Goal: Task Accomplishment & Management: Complete application form

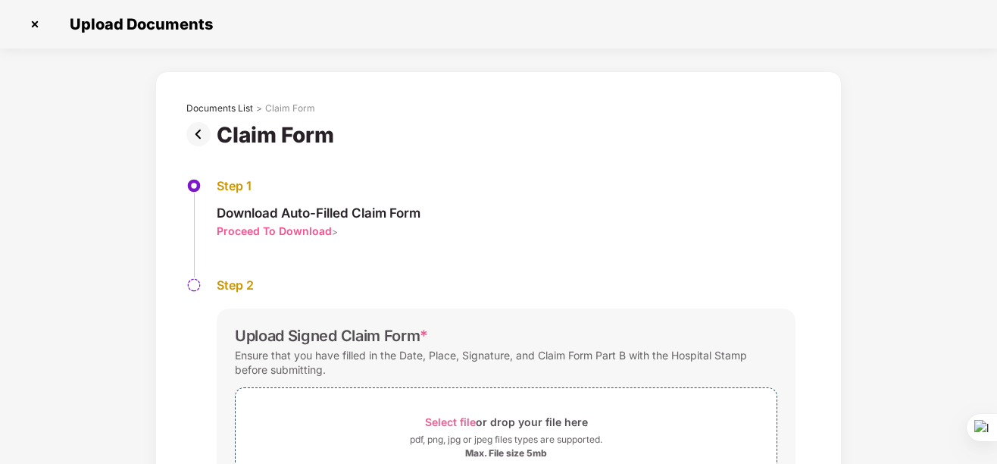
scroll to position [122, 0]
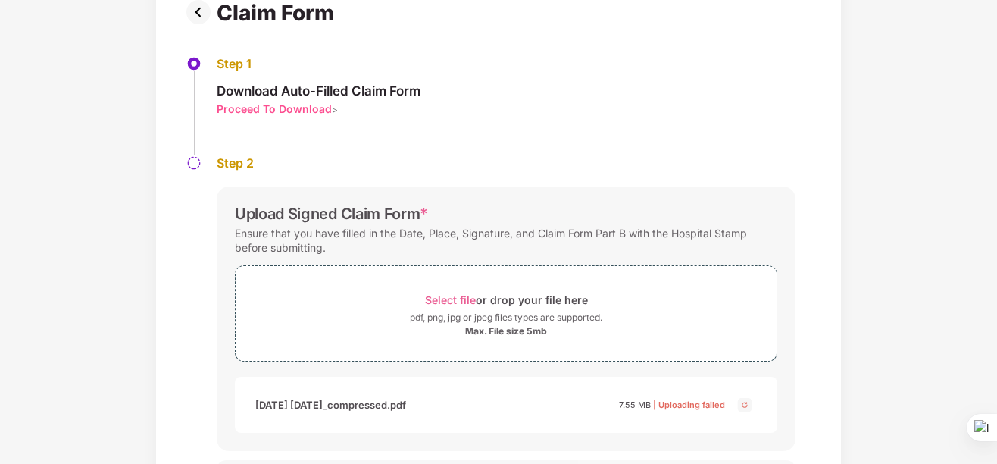
click at [505, 319] on div "pdf, png, jpg or jpeg files types are supported." at bounding box center [506, 317] width 192 height 15
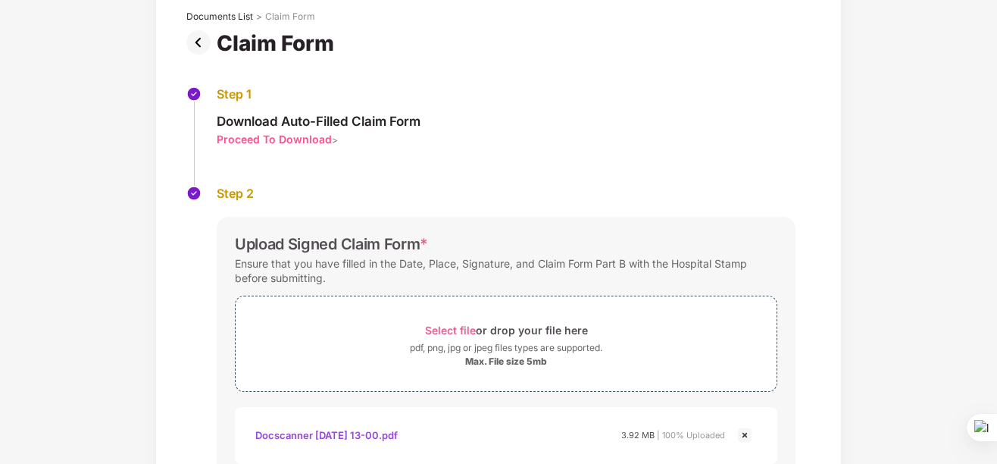
scroll to position [232, 0]
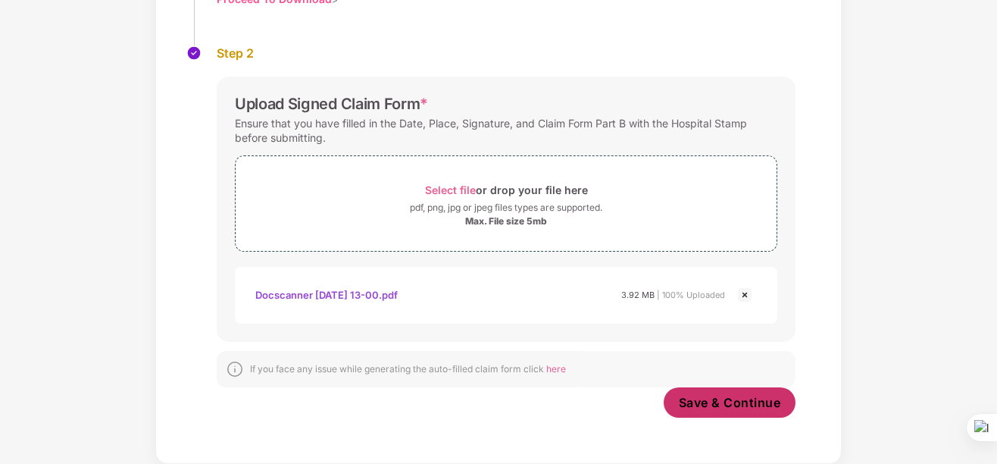
click at [738, 399] on span "Save & Continue" at bounding box center [730, 402] width 102 height 17
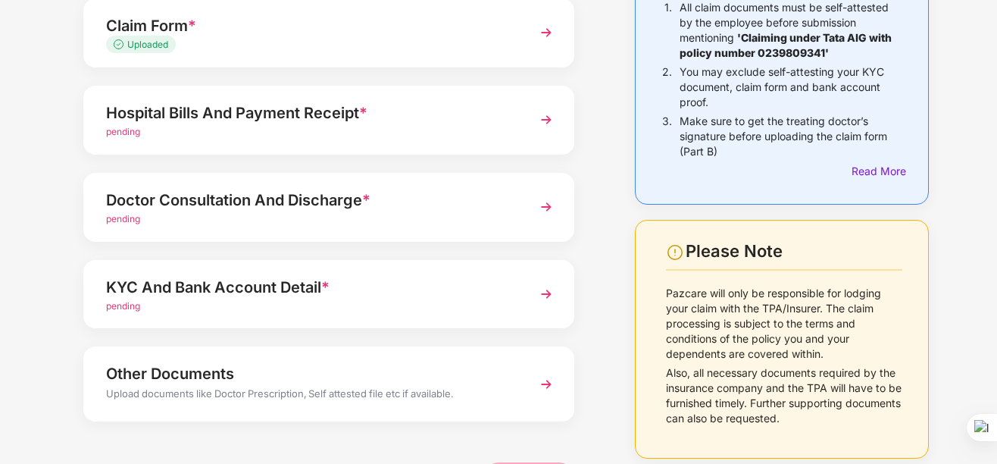
scroll to position [76, 0]
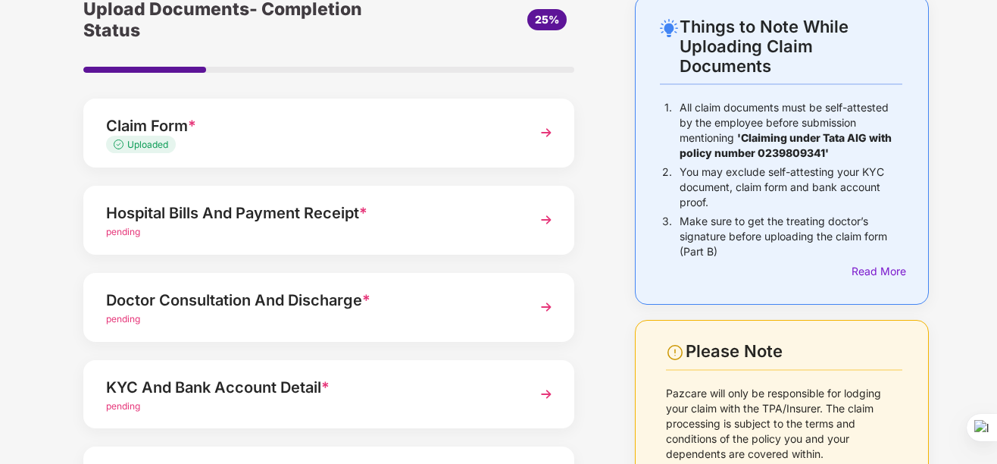
click at [483, 292] on div "Things to Note While Uploading Claim Documents 1. All claim documents must be s…" at bounding box center [498, 305] width 997 height 620
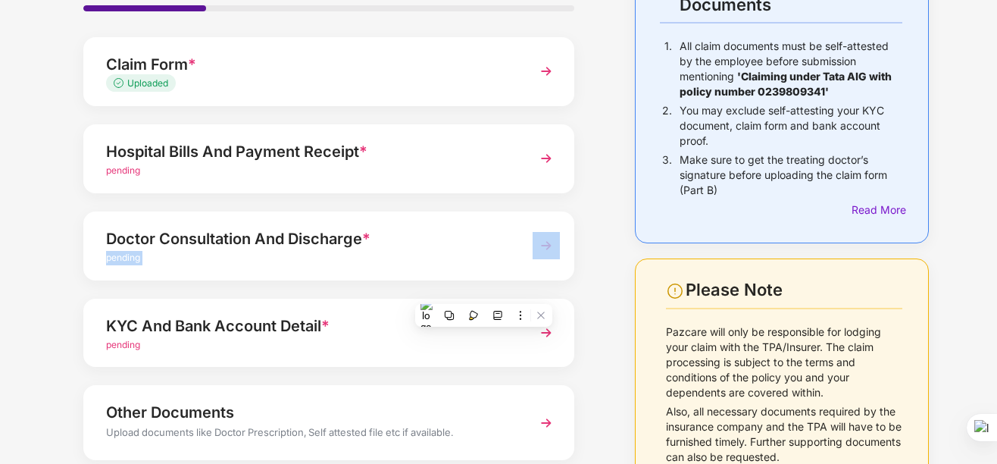
scroll to position [0, 0]
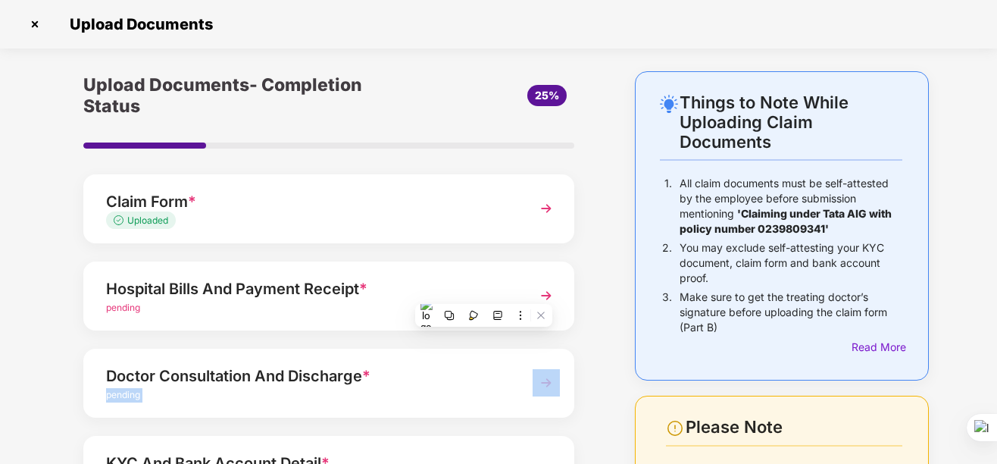
click at [455, 443] on div "KYC And Bank Account Detail * pending" at bounding box center [328, 470] width 491 height 69
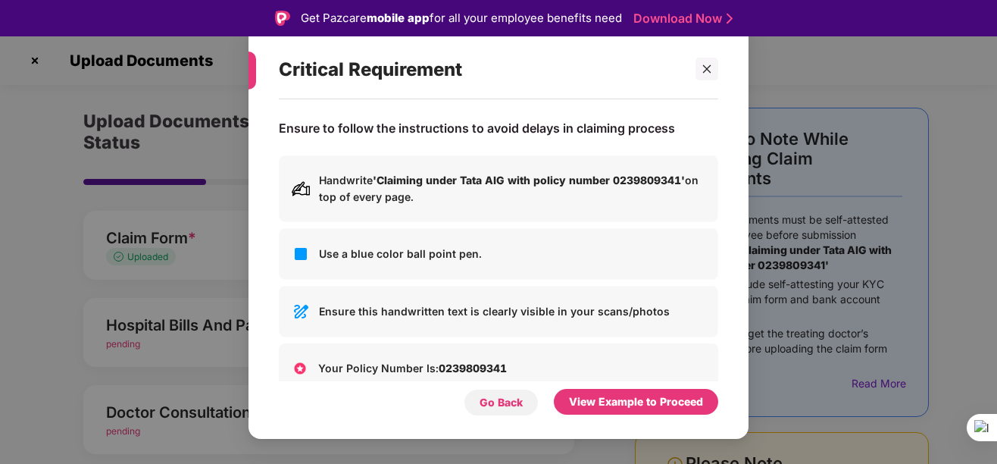
drag, startPoint x: 504, startPoint y: 394, endPoint x: 498, endPoint y: 408, distance: 15.6
click at [500, 404] on div "Go Back" at bounding box center [501, 402] width 43 height 17
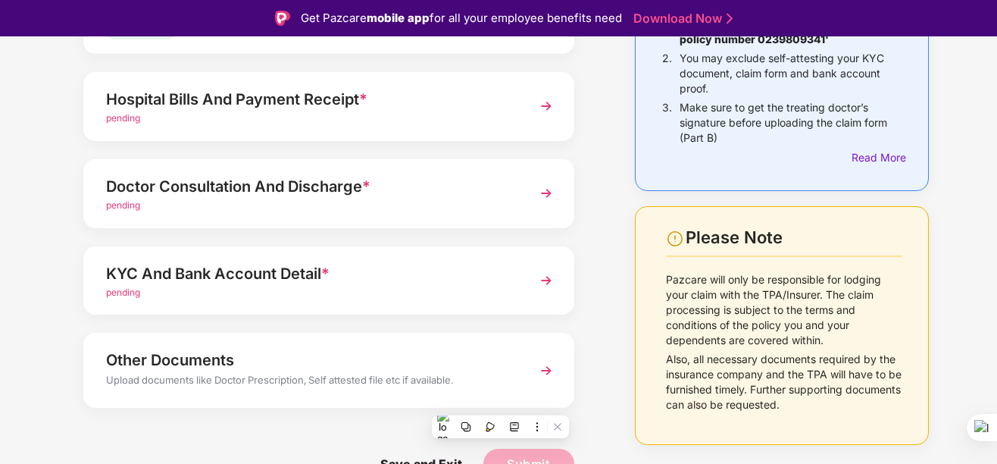
scroll to position [227, 0]
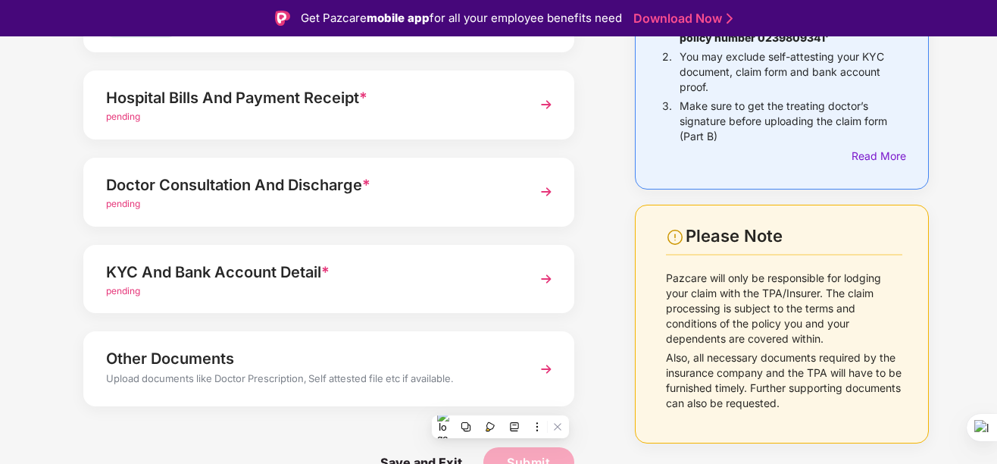
click at [549, 102] on img at bounding box center [546, 104] width 27 height 27
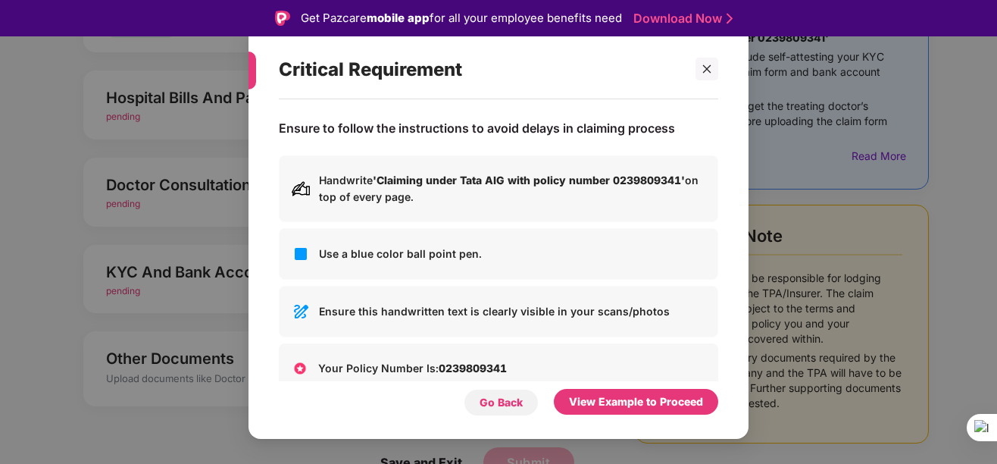
click at [515, 400] on div "Go Back" at bounding box center [501, 402] width 43 height 17
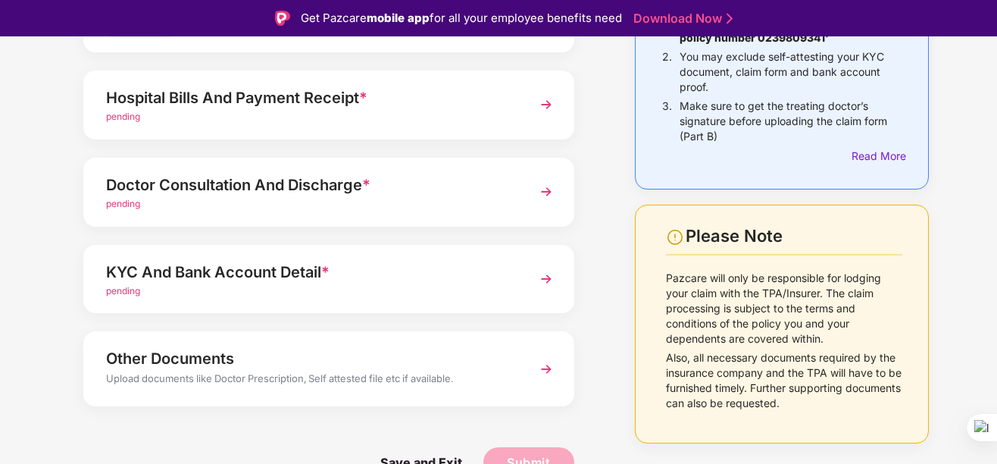
click at [540, 107] on img at bounding box center [546, 104] width 27 height 27
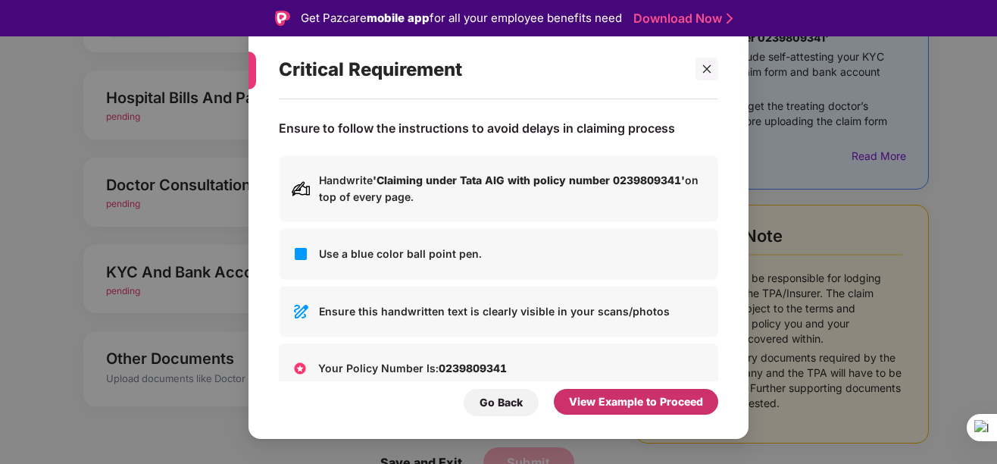
click at [635, 404] on div "View Example to Proceed" at bounding box center [636, 401] width 134 height 17
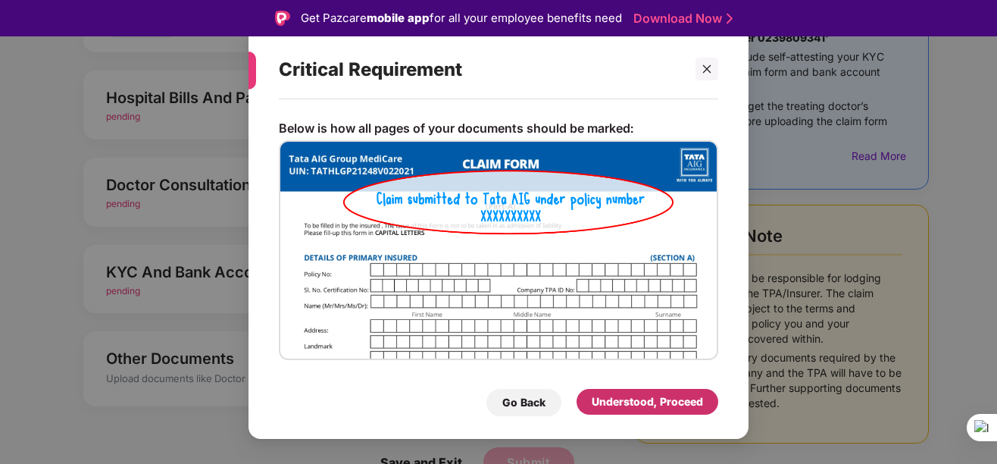
click at [629, 406] on div "Understood, Proceed" at bounding box center [647, 401] width 111 height 17
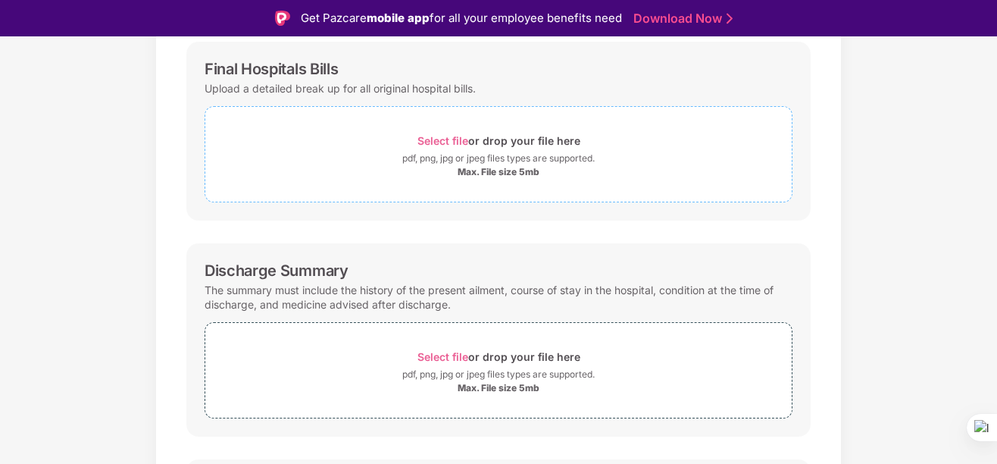
click at [508, 155] on div "pdf, png, jpg or jpeg files types are supported." at bounding box center [498, 158] width 192 height 15
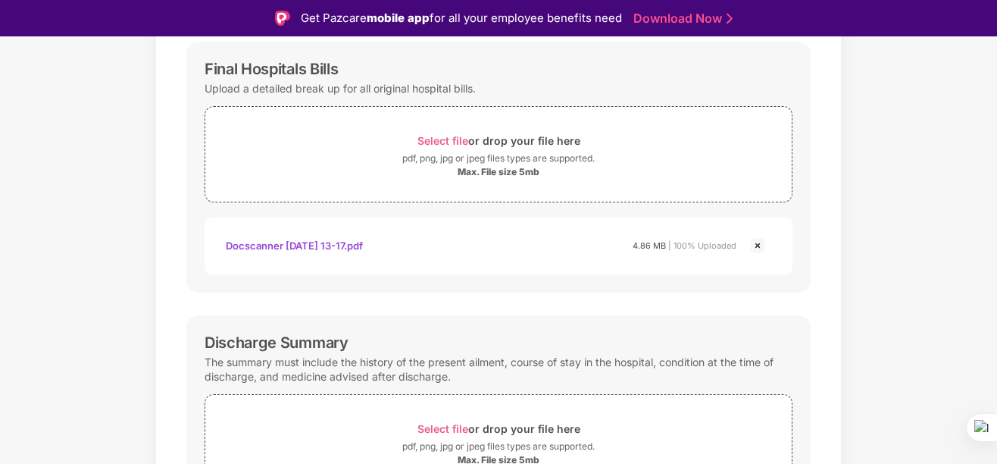
click at [994, 206] on div "Documents List > Hospital bills and Payment receipt Hospital bills and Payment …" at bounding box center [498, 340] width 997 height 921
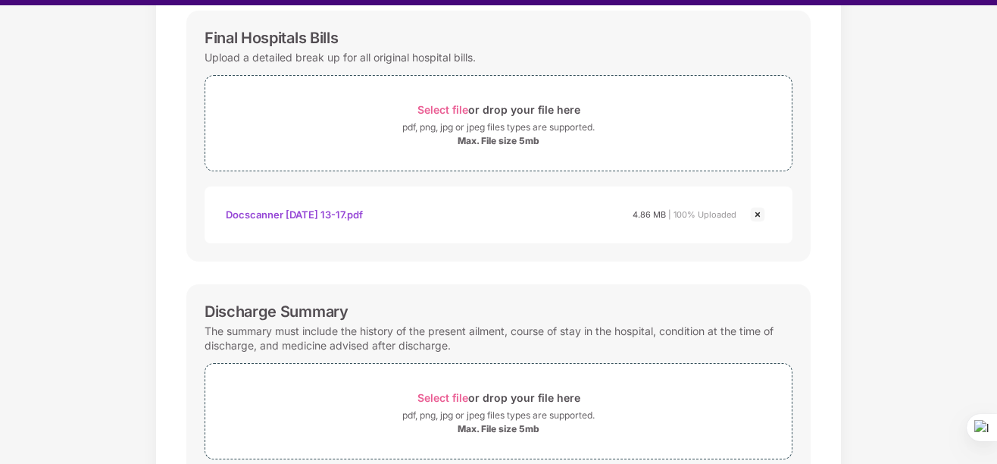
scroll to position [36, 0]
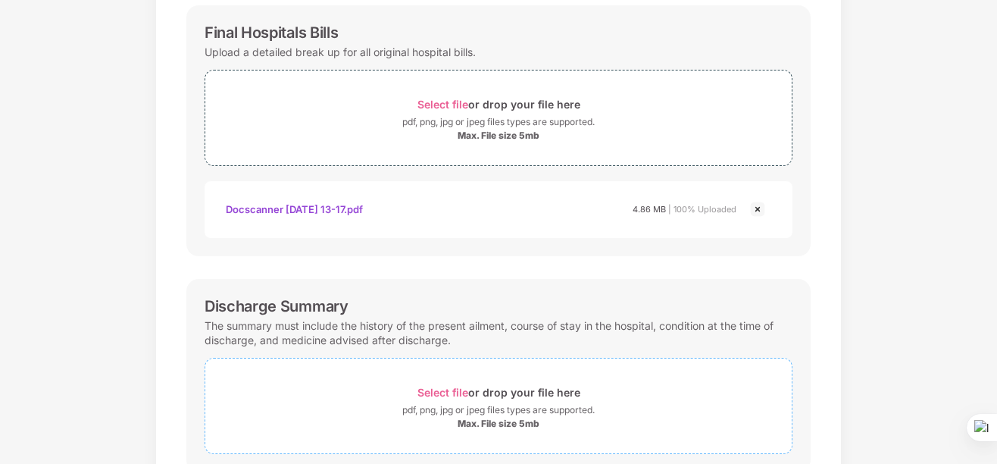
click at [433, 393] on span "Select file" at bounding box center [443, 392] width 51 height 13
click at [996, 169] on div at bounding box center [996, 232] width 1 height 464
drag, startPoint x: 996, startPoint y: 169, endPoint x: 982, endPoint y: 230, distance: 63.0
click at [982, 230] on html "Get Pazcare mobile app for all your employee benefits need Download Now Upload …" at bounding box center [498, 196] width 997 height 464
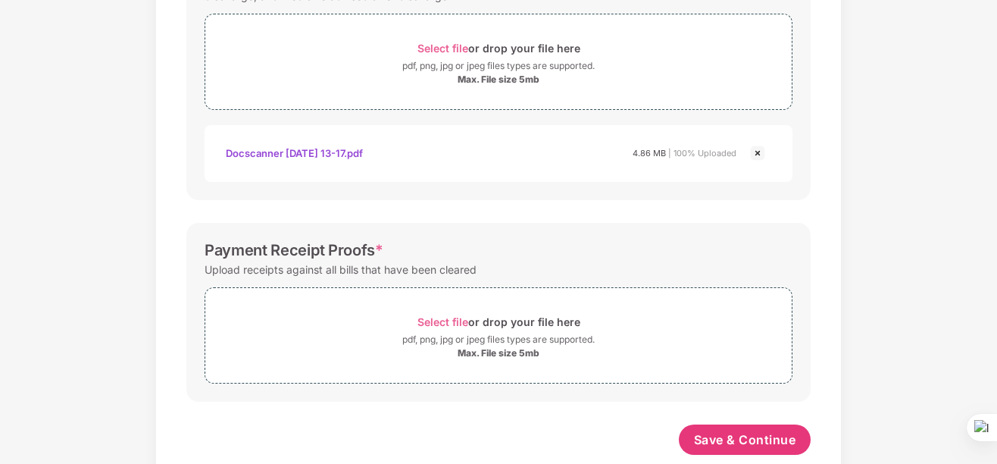
scroll to position [572, 0]
click at [464, 317] on span "Select file" at bounding box center [443, 320] width 51 height 13
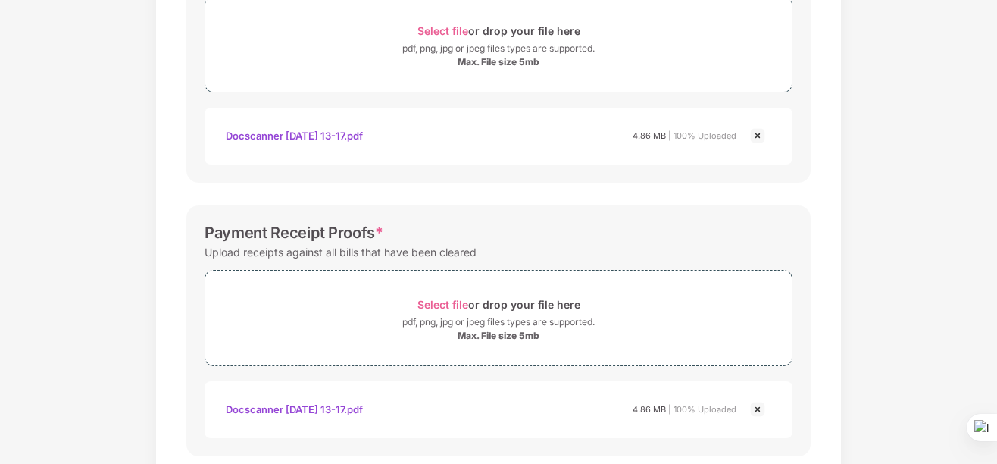
scroll to position [673, 0]
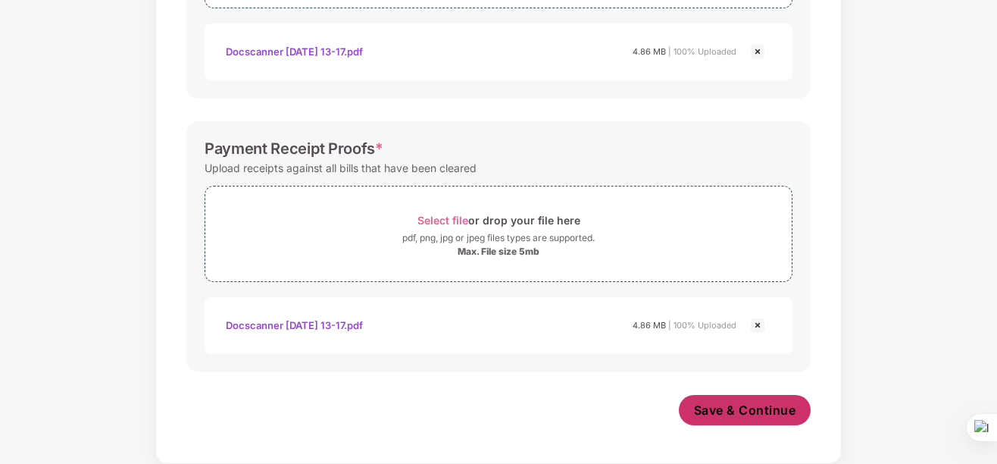
click at [741, 406] on span "Save & Continue" at bounding box center [745, 410] width 102 height 17
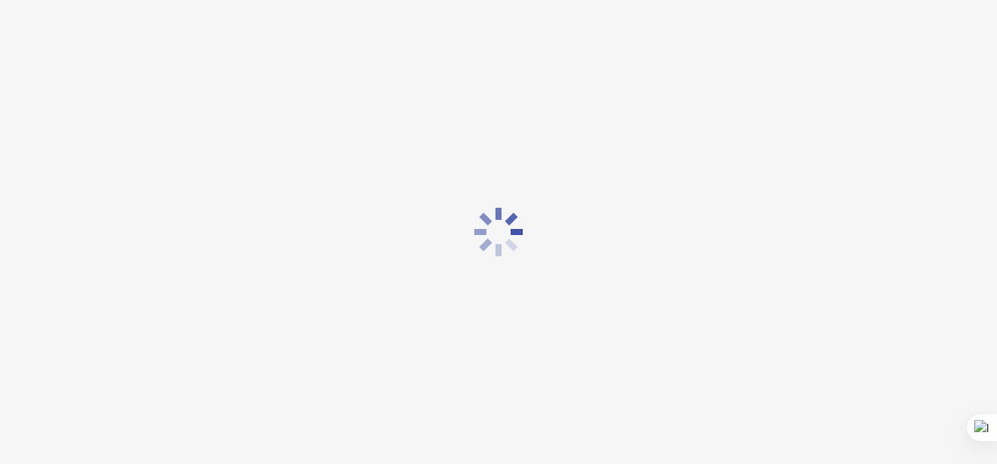
scroll to position [0, 0]
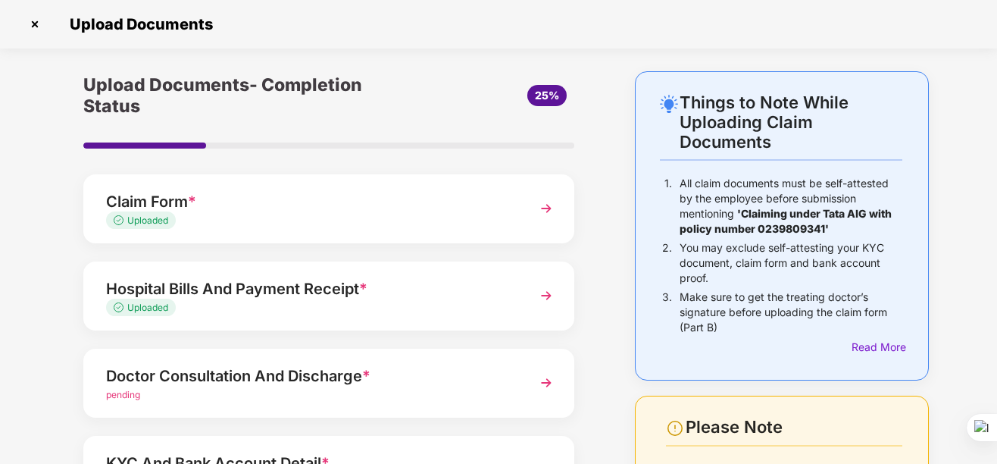
click at [550, 386] on img at bounding box center [546, 382] width 27 height 27
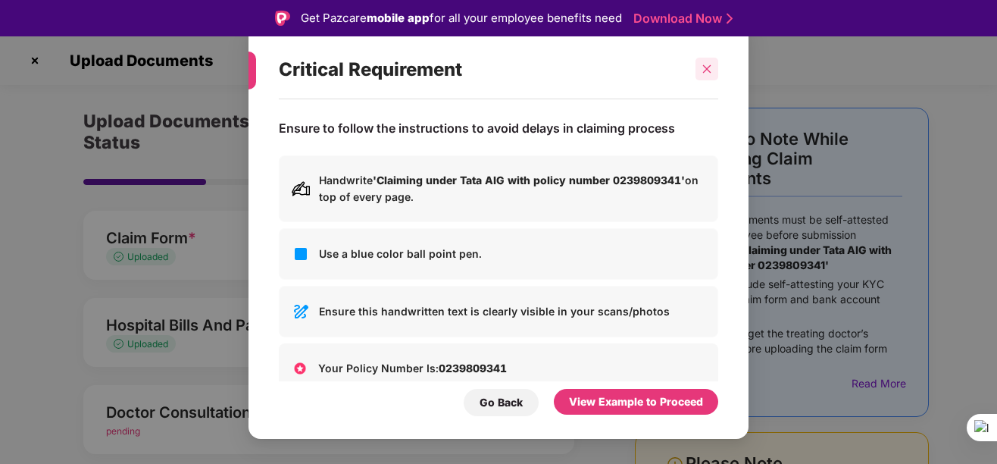
click at [708, 69] on icon "close" at bounding box center [707, 69] width 8 height 8
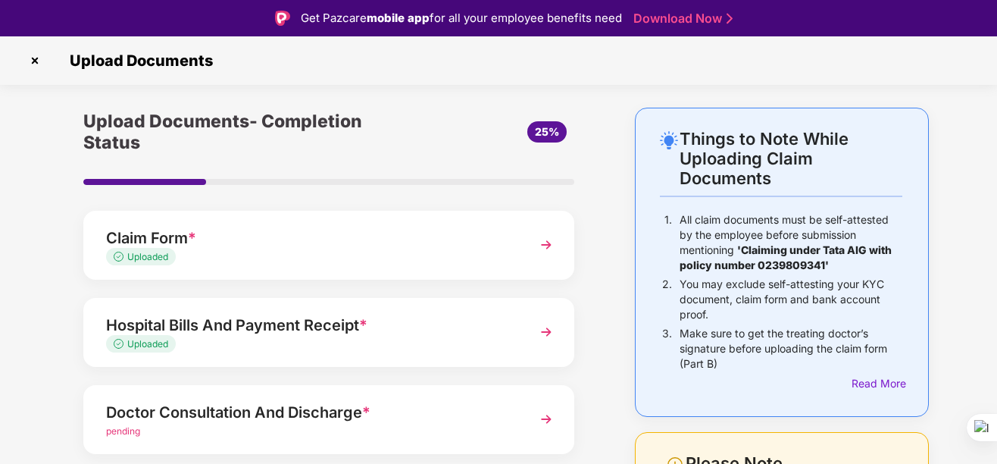
click at [59, 355] on div "Upload Documents- Completion Status 25% Claim Form * Uploaded Hospital Bills An…" at bounding box center [328, 418] width 567 height 620
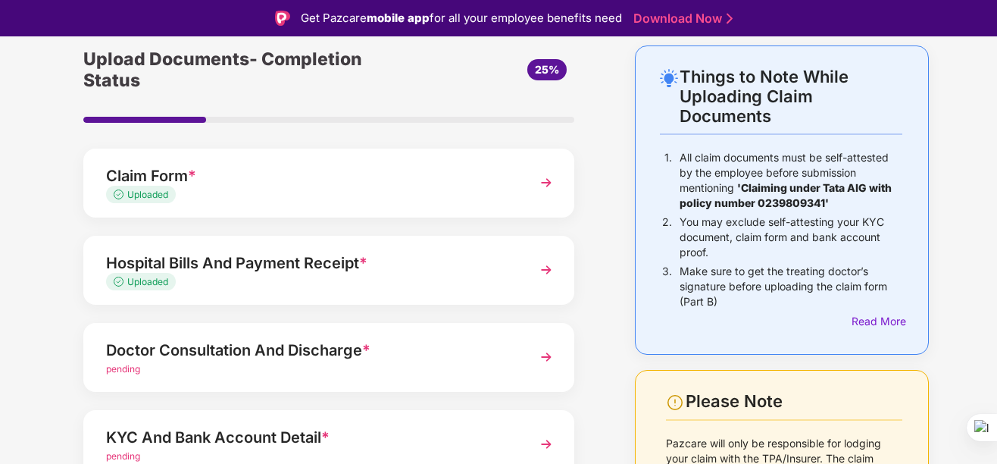
scroll to position [91, 0]
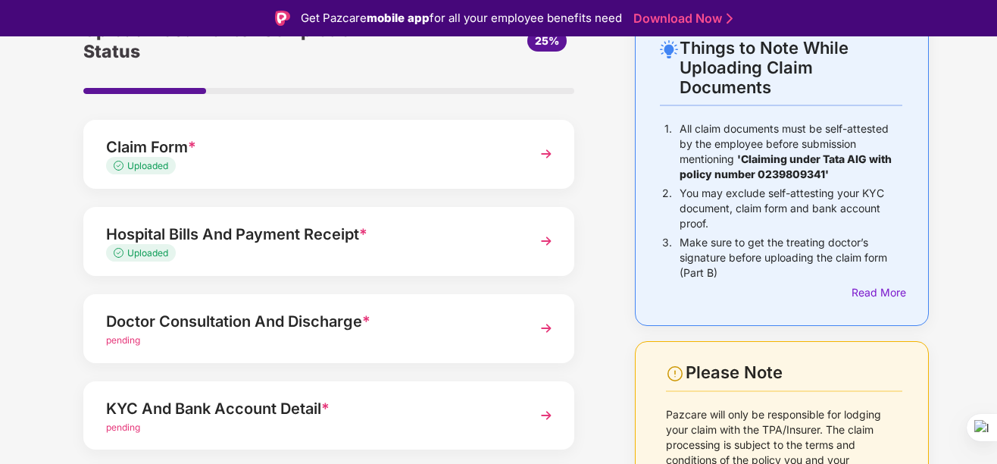
click at [543, 328] on img at bounding box center [546, 327] width 27 height 27
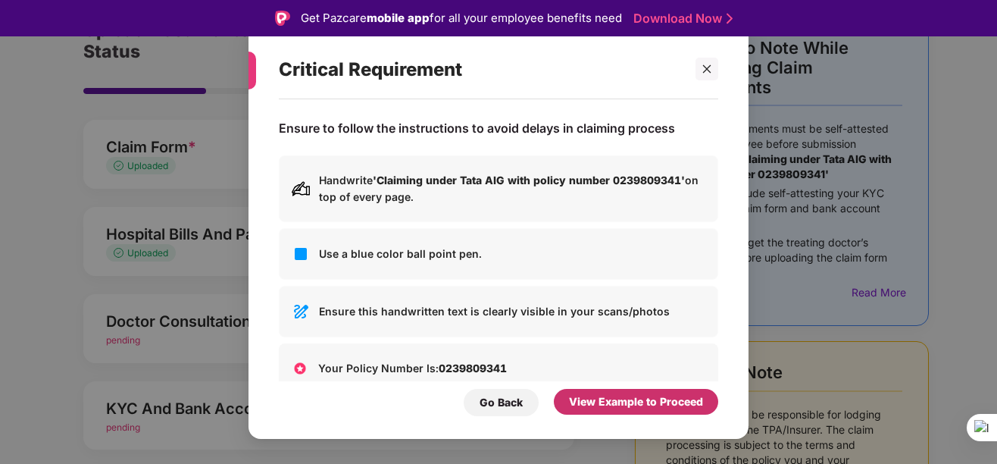
click at [599, 402] on div "View Example to Proceed" at bounding box center [636, 401] width 134 height 17
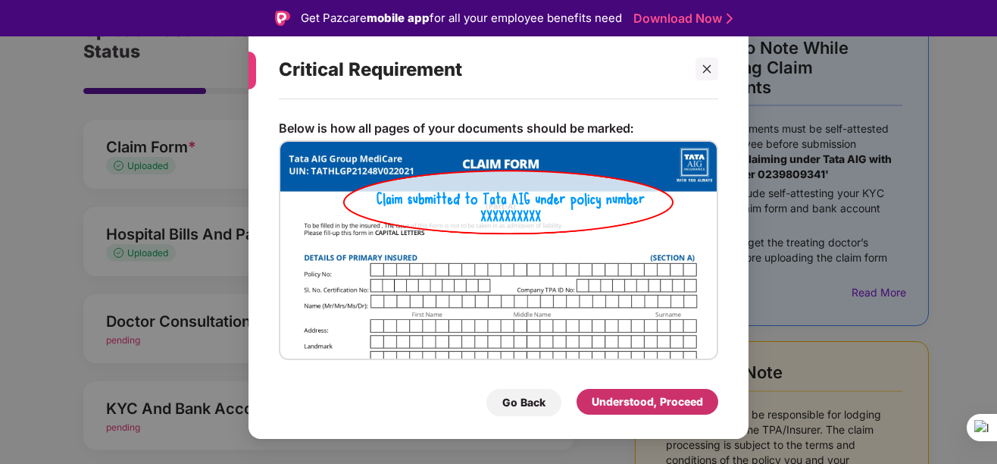
click at [615, 407] on div "Understood, Proceed" at bounding box center [647, 401] width 111 height 17
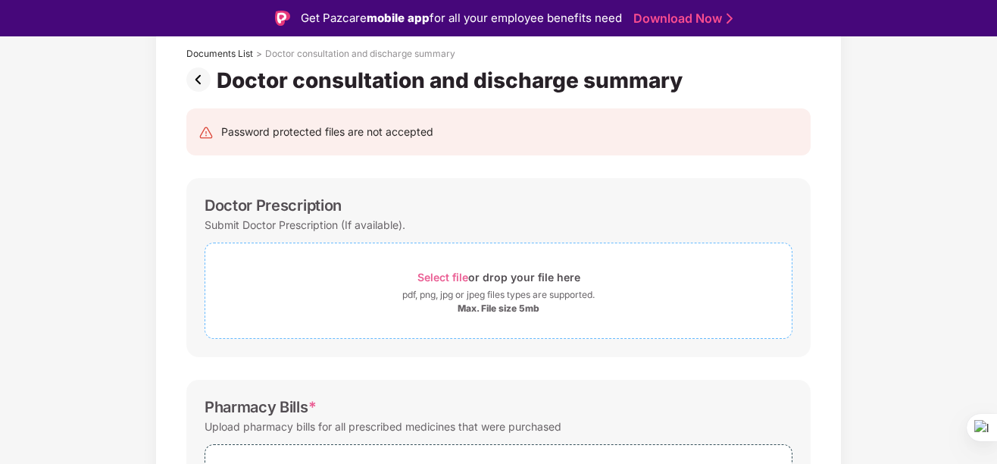
click at [518, 305] on div "Max. File size 5mb" at bounding box center [499, 308] width 82 height 12
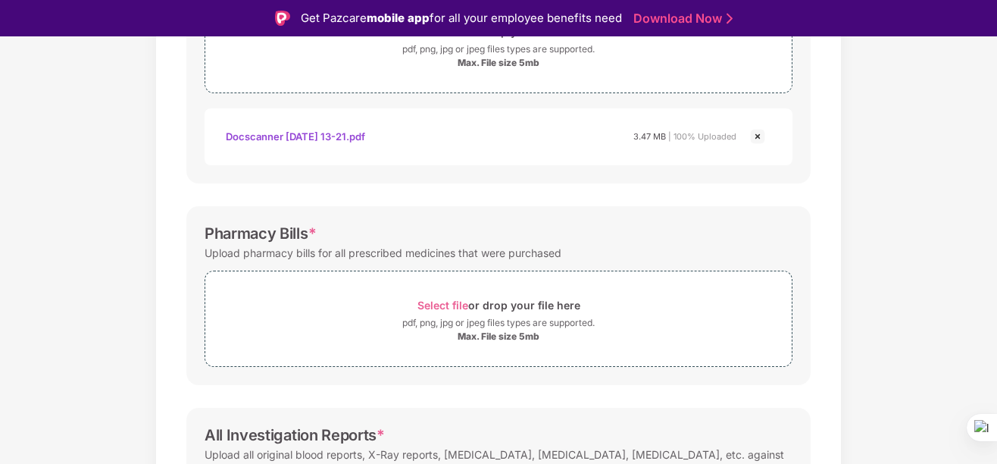
scroll to position [364, 0]
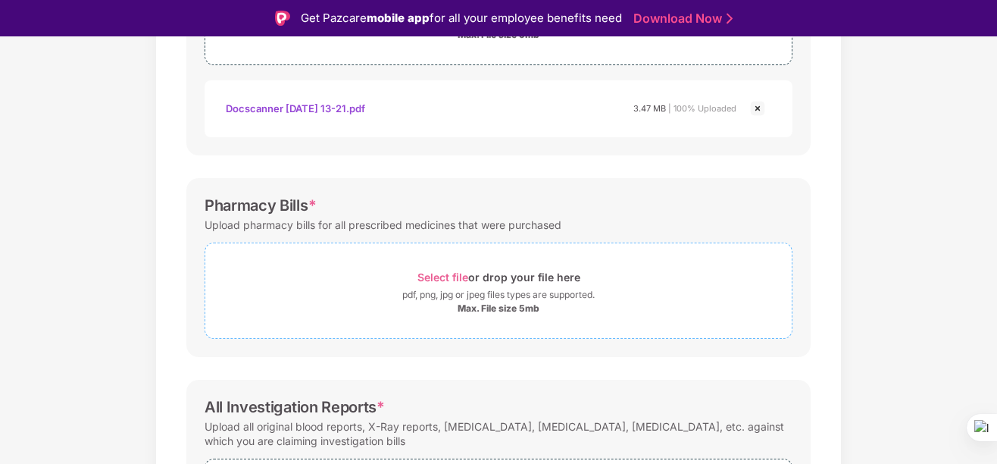
click at [483, 276] on div "Select file or drop your file here" at bounding box center [499, 277] width 163 height 20
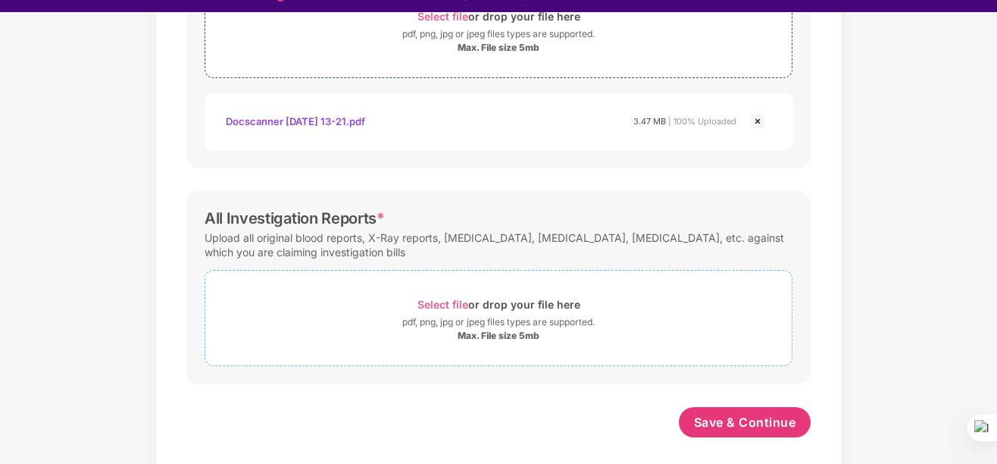
scroll to position [36, 0]
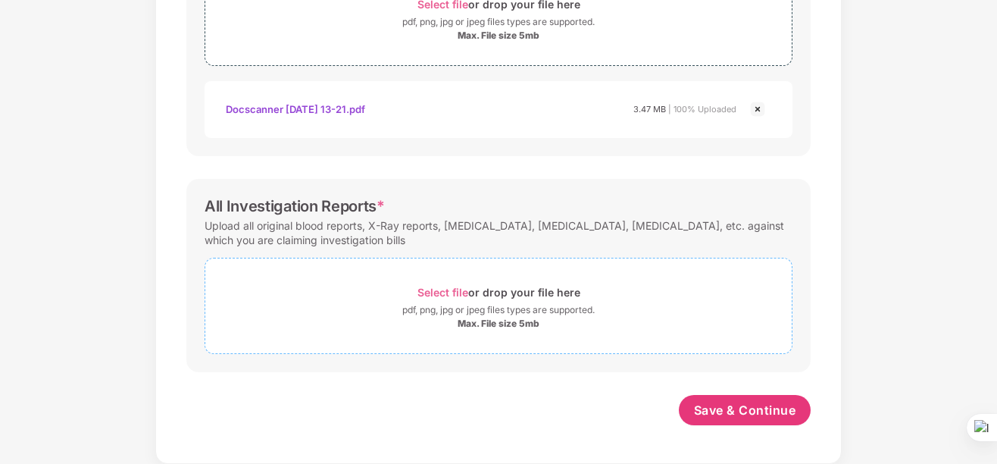
click at [456, 291] on span "Select file" at bounding box center [443, 292] width 51 height 13
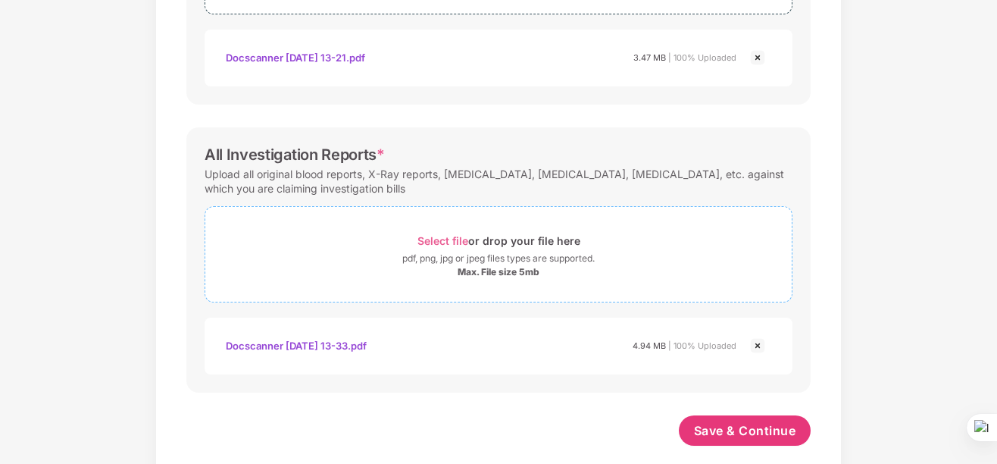
scroll to position [673, 0]
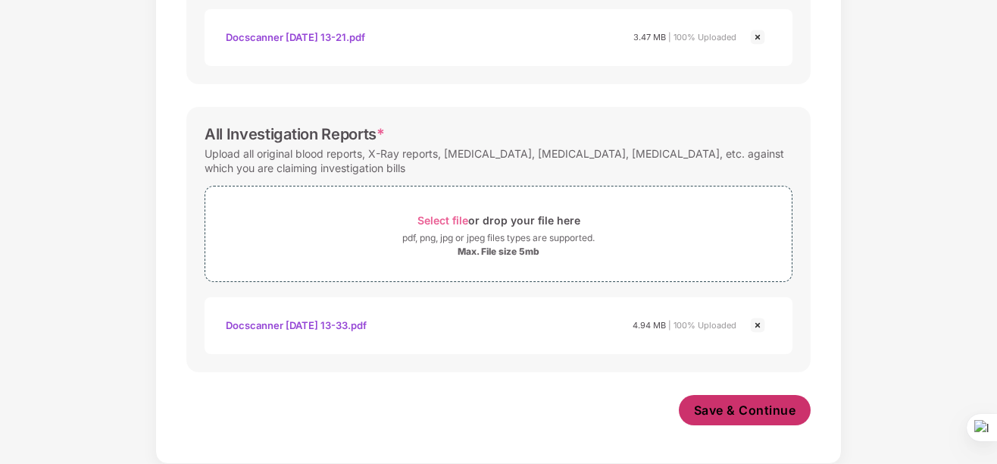
click at [737, 406] on span "Save & Continue" at bounding box center [745, 410] width 102 height 17
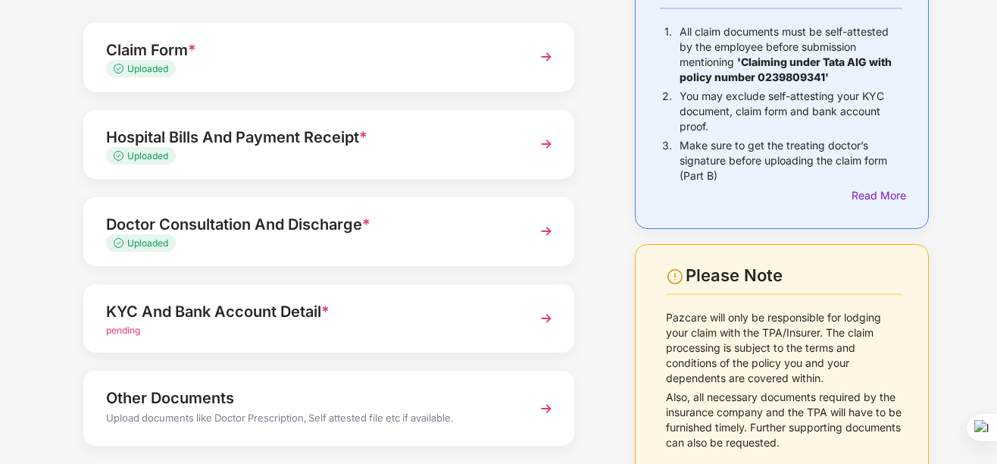
scroll to position [227, 0]
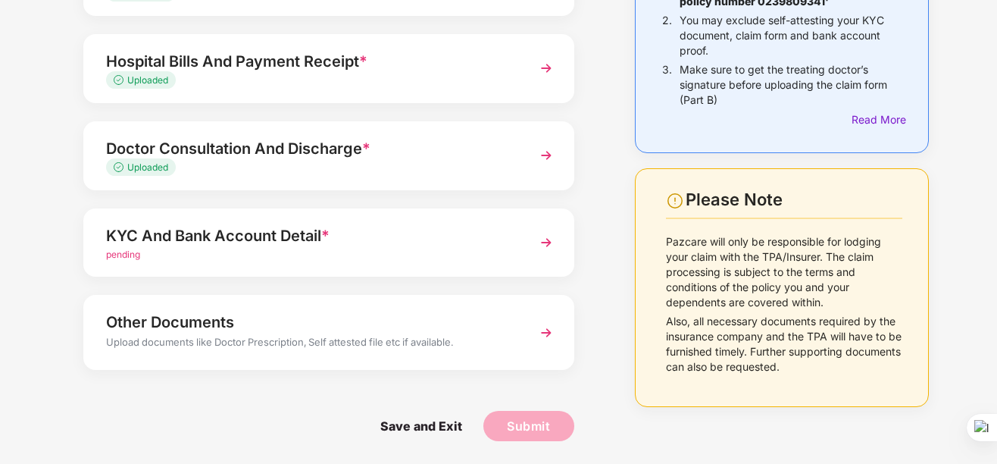
click at [540, 241] on img at bounding box center [546, 242] width 27 height 27
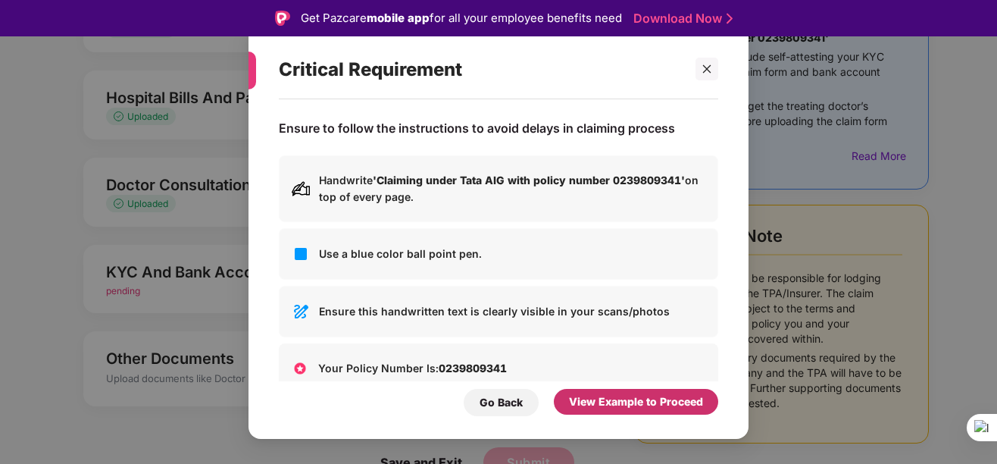
click at [652, 411] on div "View Example to Proceed" at bounding box center [636, 402] width 164 height 26
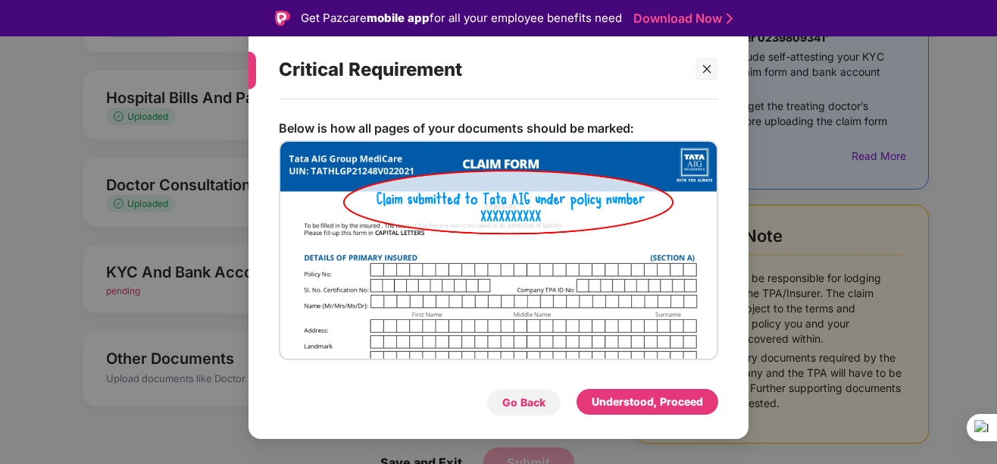
click at [536, 404] on div "Go Back" at bounding box center [523, 402] width 43 height 17
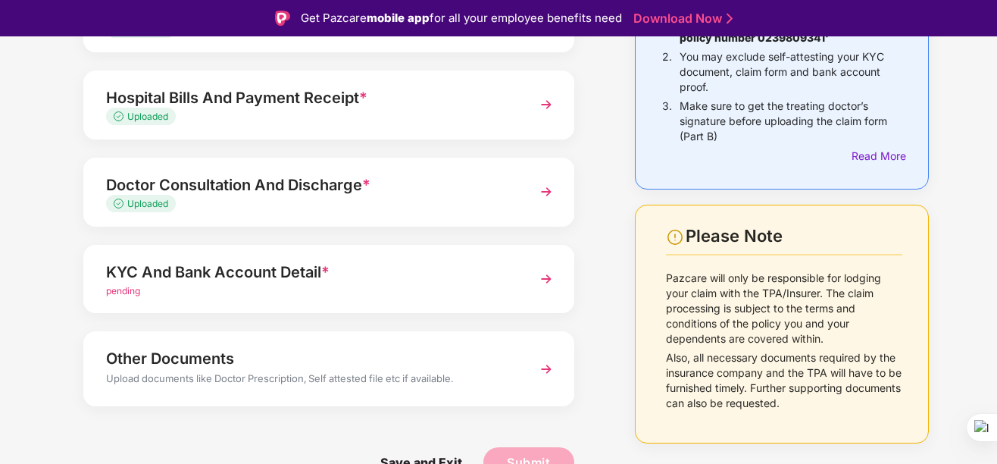
click at [550, 374] on img at bounding box center [546, 368] width 27 height 27
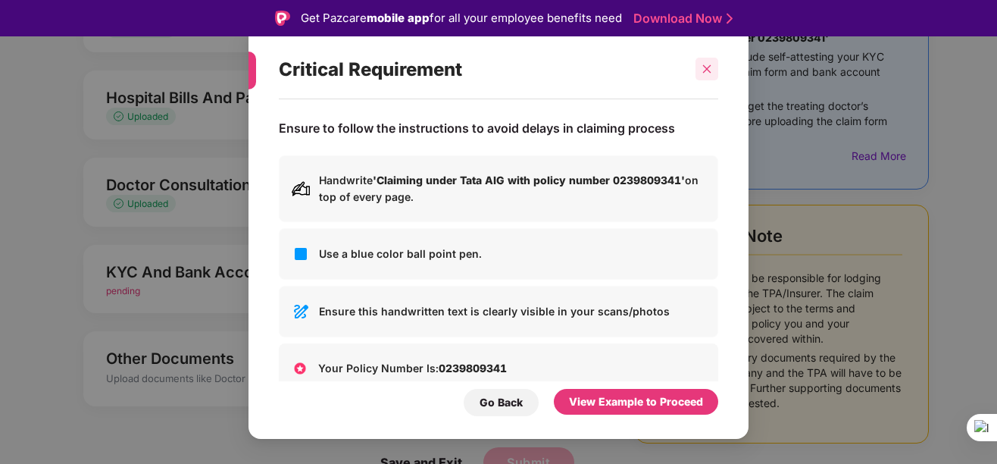
click at [700, 67] on div at bounding box center [707, 69] width 23 height 23
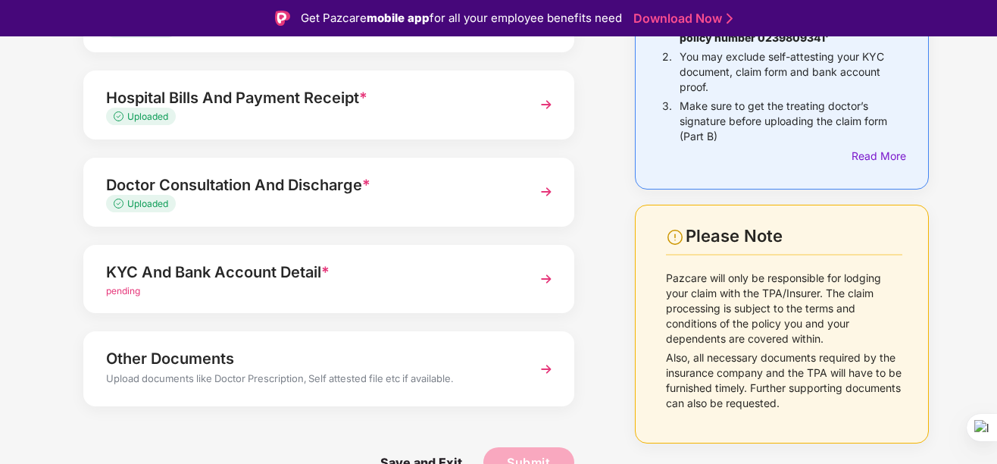
click at [546, 277] on img at bounding box center [546, 278] width 27 height 27
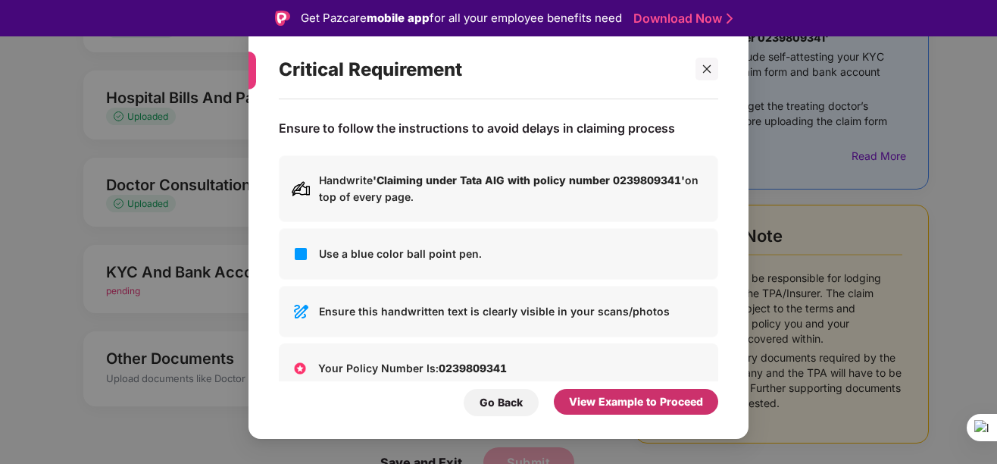
click at [633, 397] on div "View Example to Proceed" at bounding box center [636, 401] width 134 height 17
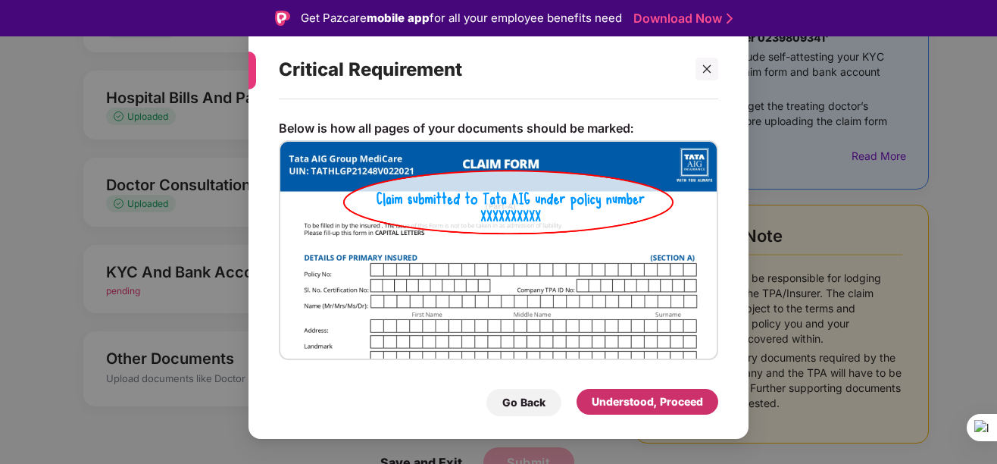
click at [633, 397] on div "Understood, Proceed" at bounding box center [647, 401] width 111 height 17
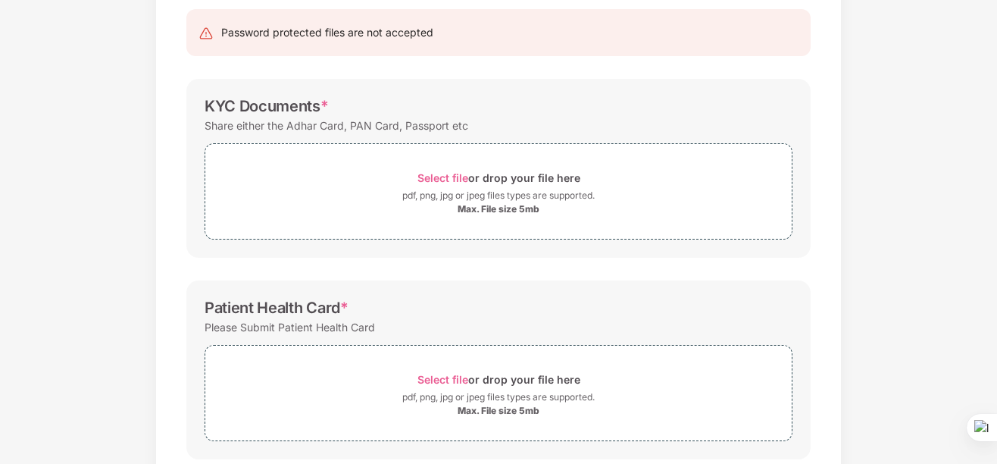
scroll to position [139, 0]
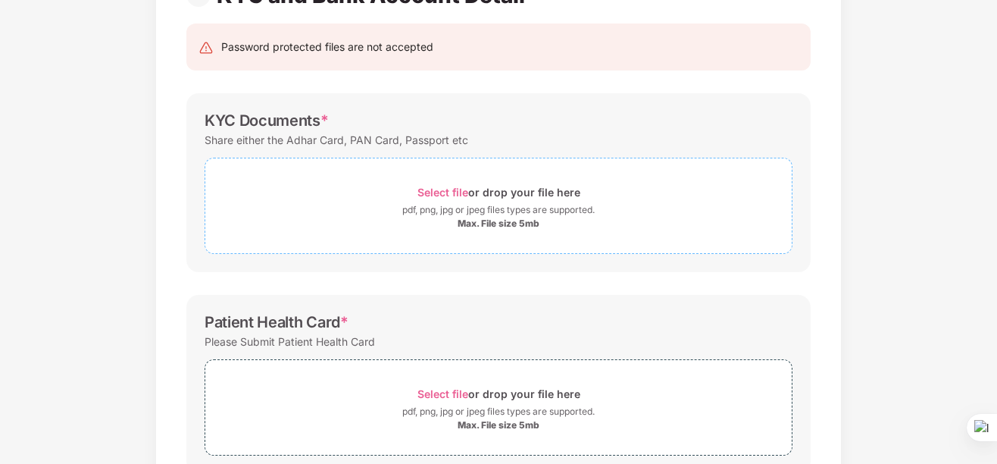
click at [446, 192] on span "Select file" at bounding box center [443, 192] width 51 height 13
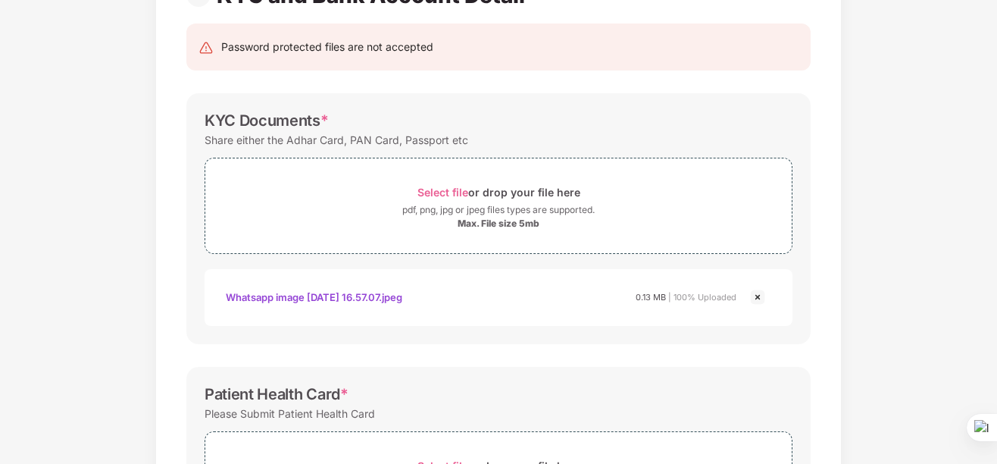
drag, startPoint x: 996, startPoint y: 199, endPoint x: 997, endPoint y: 215, distance: 15.9
click at [996, 215] on html "Get Pazcare mobile app for all your employee benefits need Download Now Upload …" at bounding box center [498, 196] width 997 height 464
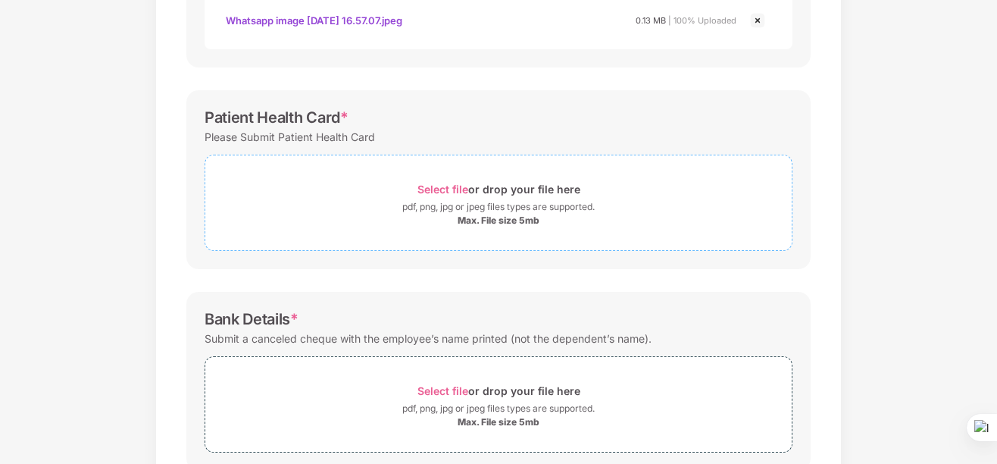
scroll to position [443, 0]
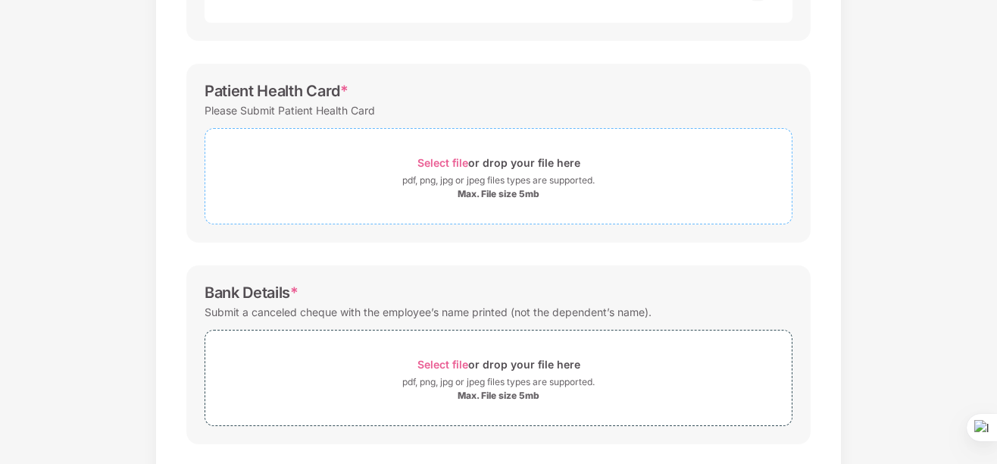
click at [452, 163] on span "Select file" at bounding box center [443, 162] width 51 height 13
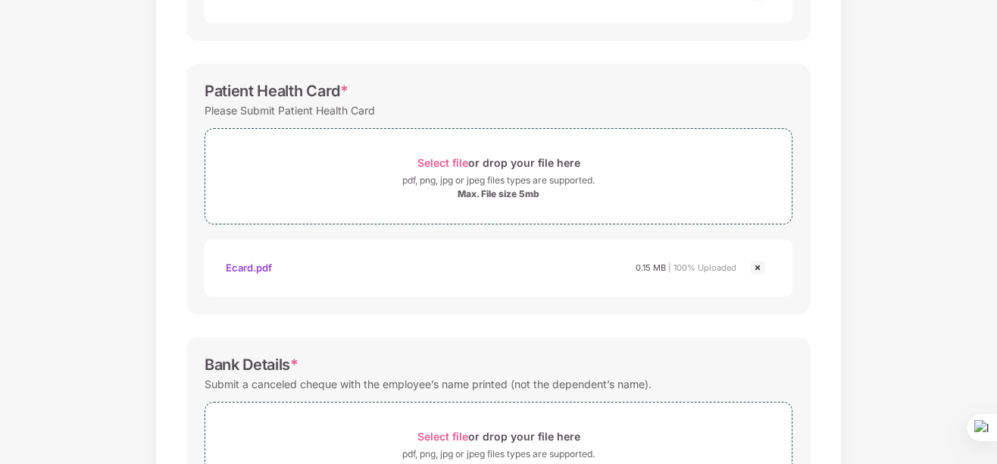
scroll to position [587, 0]
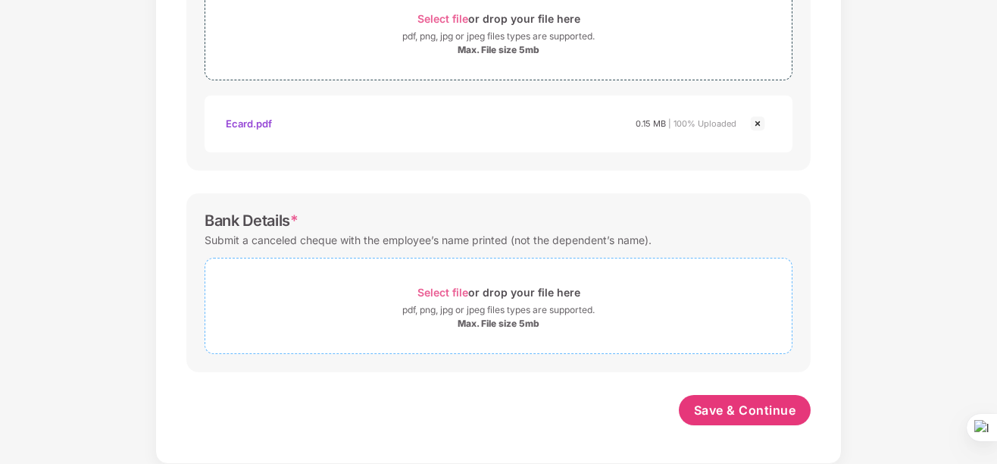
click at [436, 293] on span "Select file" at bounding box center [443, 292] width 51 height 13
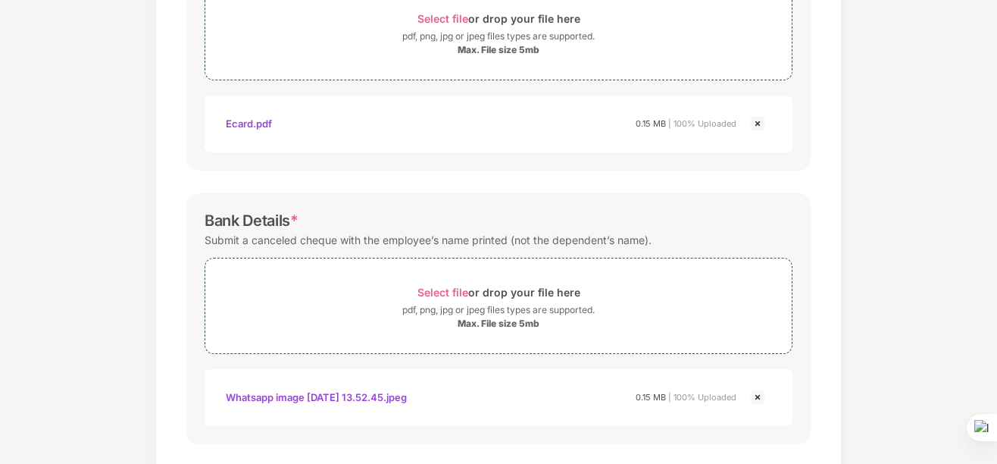
drag, startPoint x: 996, startPoint y: 296, endPoint x: 996, endPoint y: 363, distance: 67.4
click at [996, 363] on div at bounding box center [996, 232] width 1 height 464
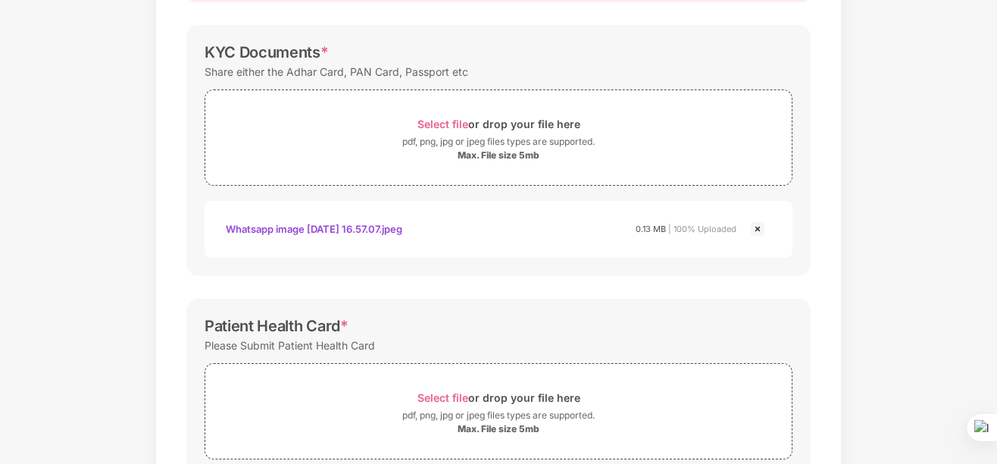
scroll to position [658, 0]
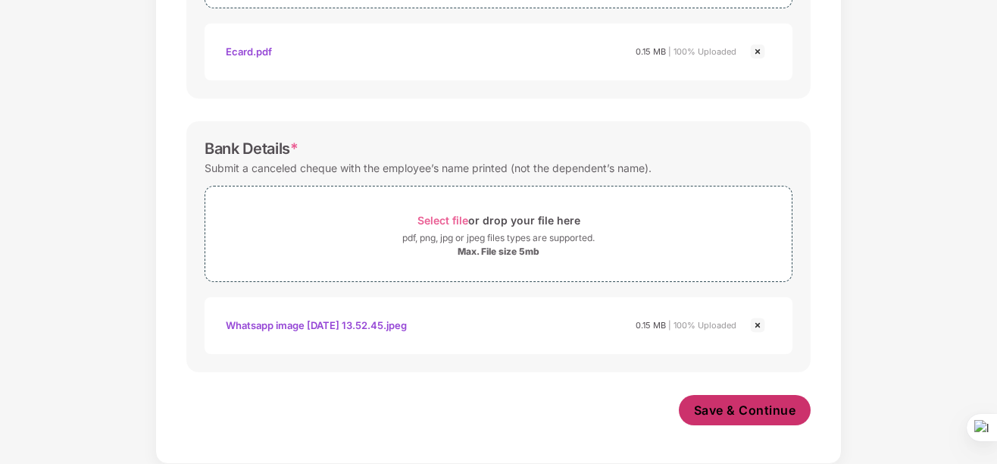
click at [751, 412] on span "Save & Continue" at bounding box center [745, 410] width 102 height 17
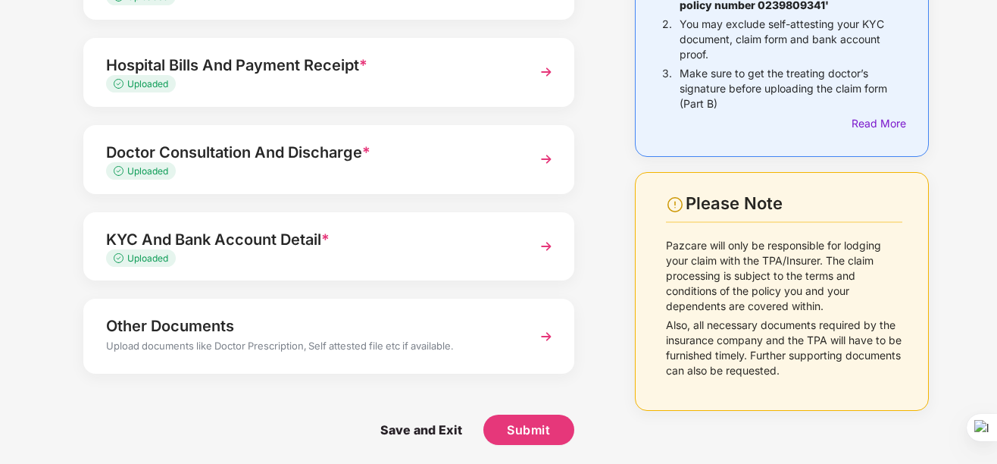
scroll to position [227, 0]
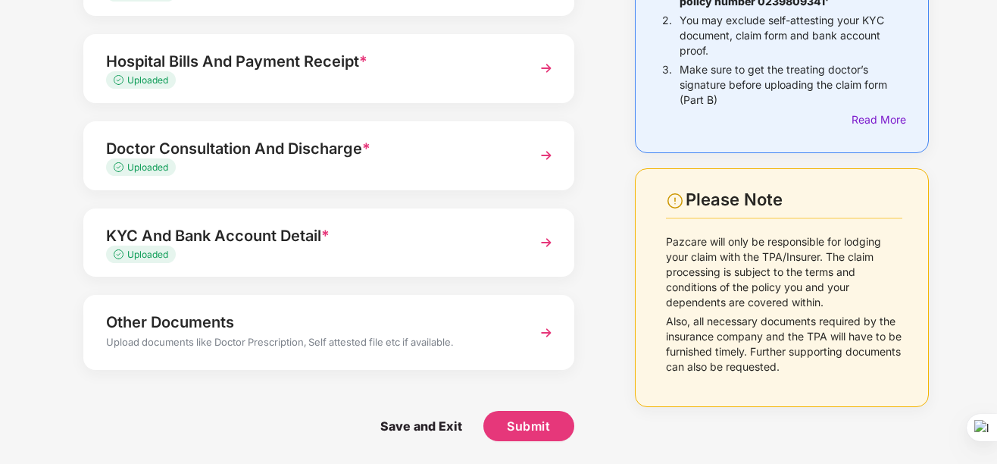
click at [547, 331] on img at bounding box center [546, 332] width 27 height 27
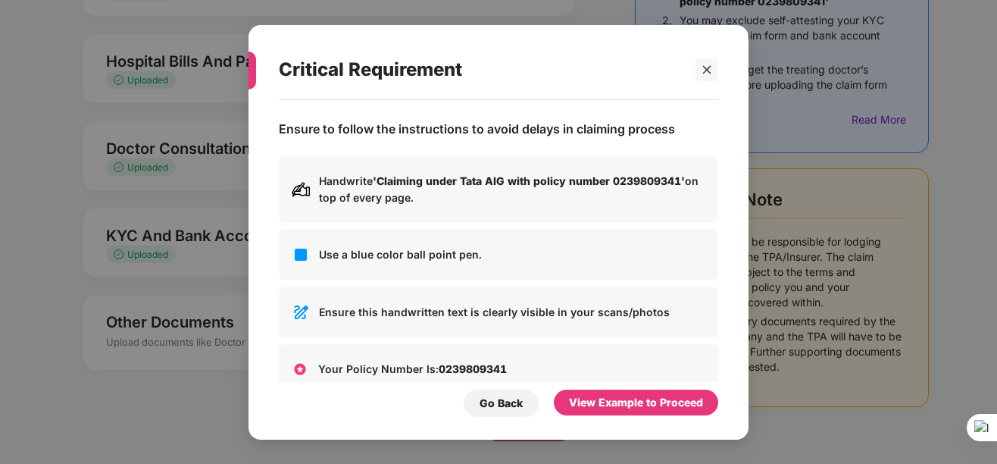
scroll to position [0, 0]
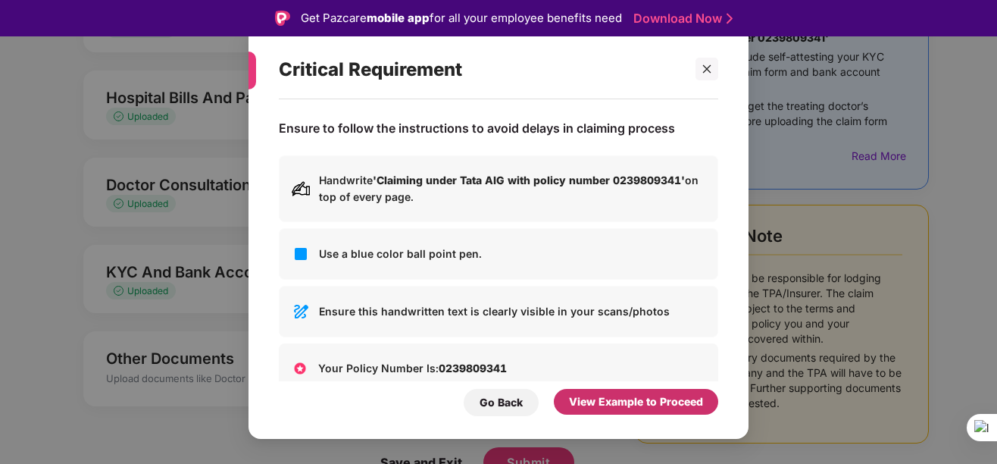
click at [615, 404] on div "View Example to Proceed" at bounding box center [636, 401] width 134 height 17
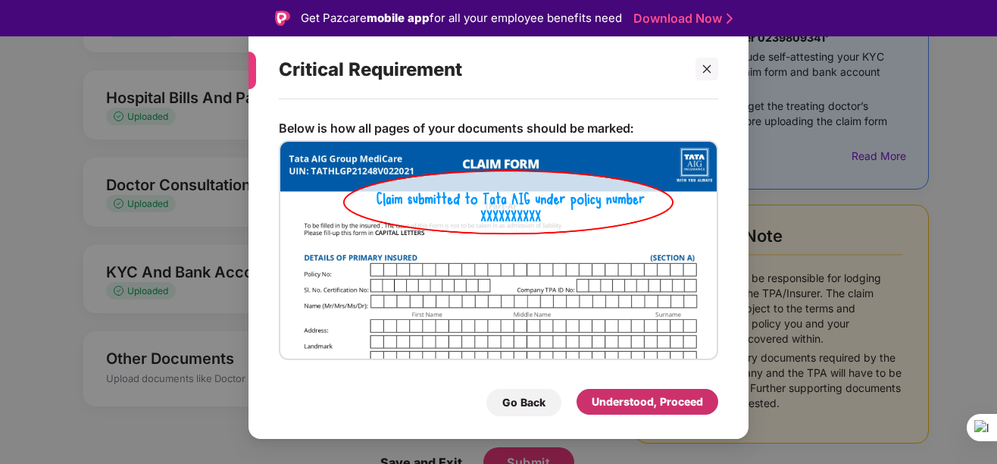
click at [618, 407] on div "Understood, Proceed" at bounding box center [647, 401] width 111 height 17
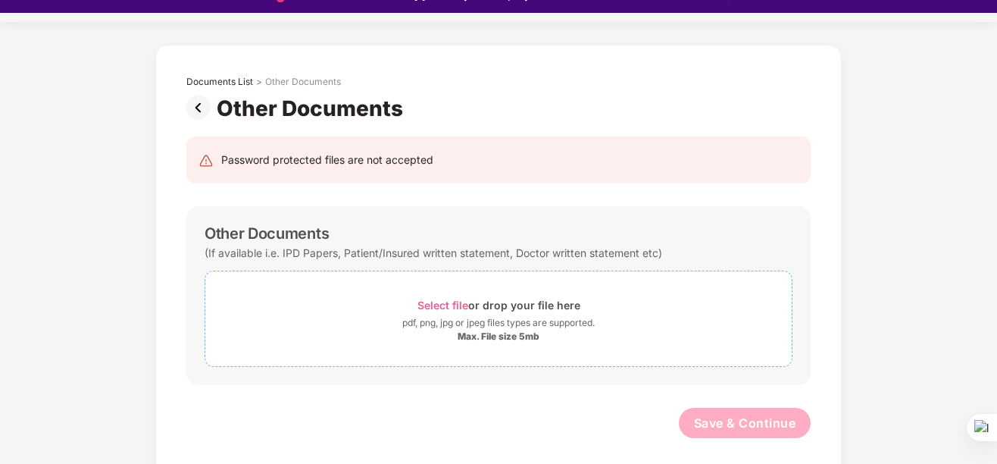
scroll to position [36, 0]
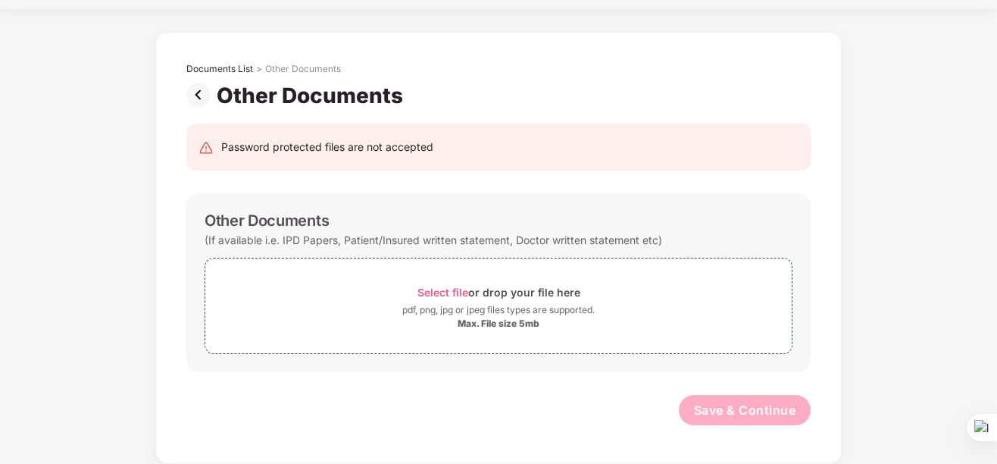
click at [199, 92] on img at bounding box center [201, 95] width 30 height 24
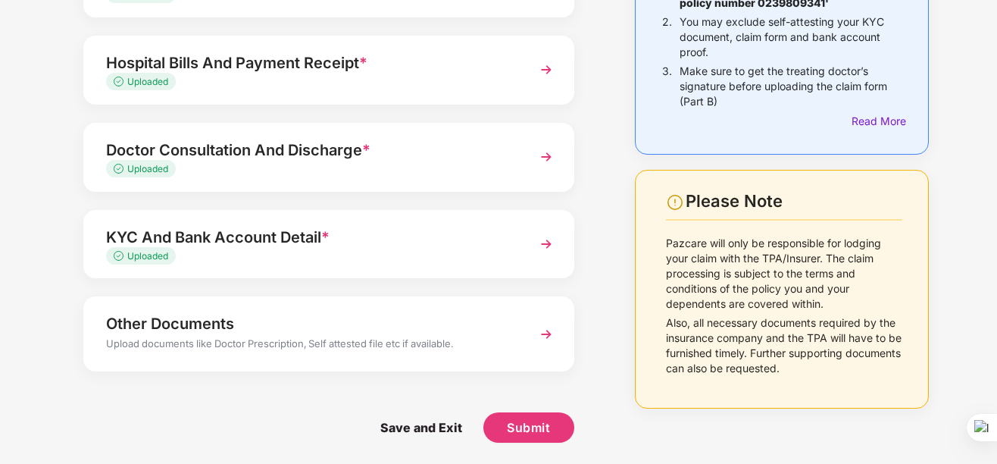
scroll to position [227, 0]
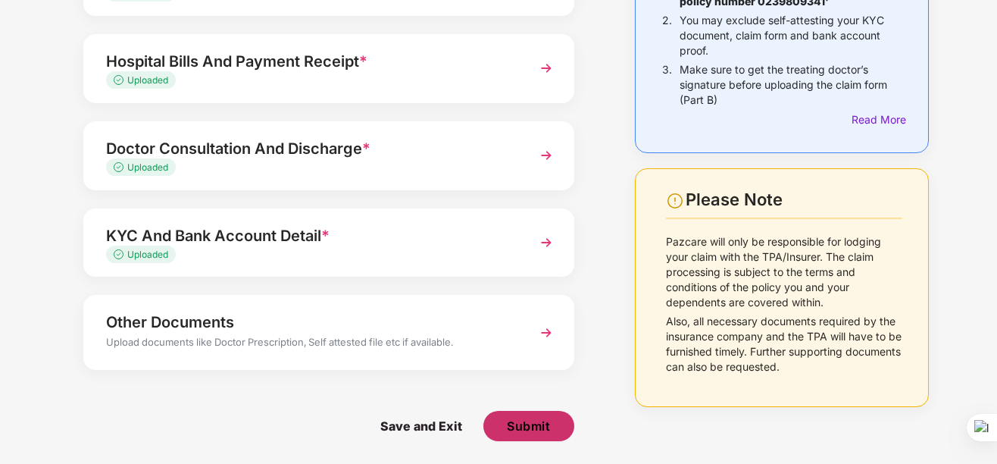
click at [526, 429] on span "Submit" at bounding box center [528, 426] width 43 height 17
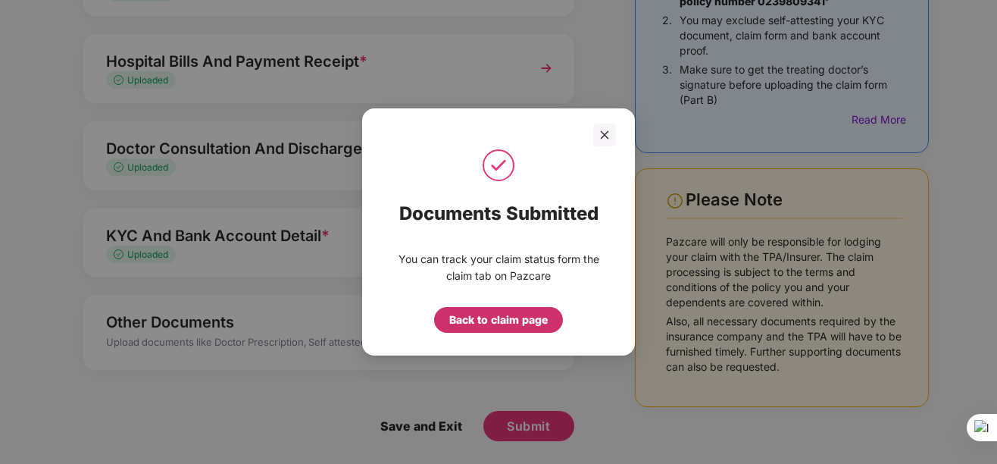
click at [495, 320] on div "Back to claim page" at bounding box center [498, 319] width 99 height 17
